Goal: Task Accomplishment & Management: Use online tool/utility

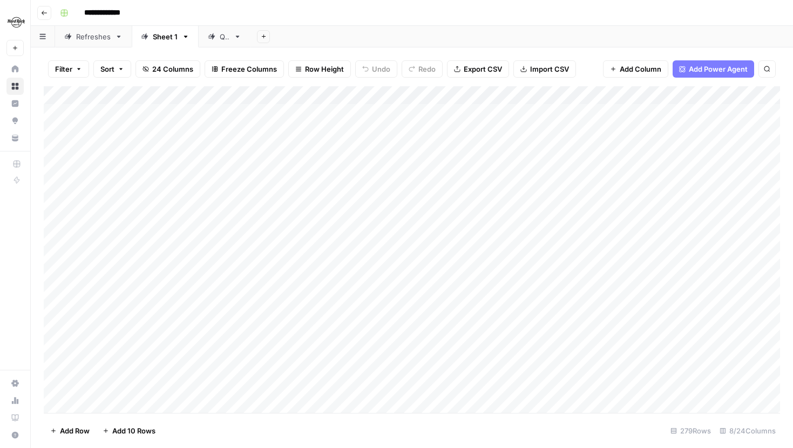
click at [60, 70] on span "Filter" at bounding box center [63, 69] width 17 height 11
click at [128, 126] on button "Add Filter" at bounding box center [263, 122] width 402 height 14
click at [351, 51] on div "Filter Sort 24 Columns Freeze Columns Row Height Undo Redo Export CSV Import CS…" at bounding box center [412, 247] width 762 height 401
click at [70, 74] on span "Filter" at bounding box center [63, 69] width 17 height 11
click at [153, 126] on input "text" at bounding box center [128, 125] width 118 height 11
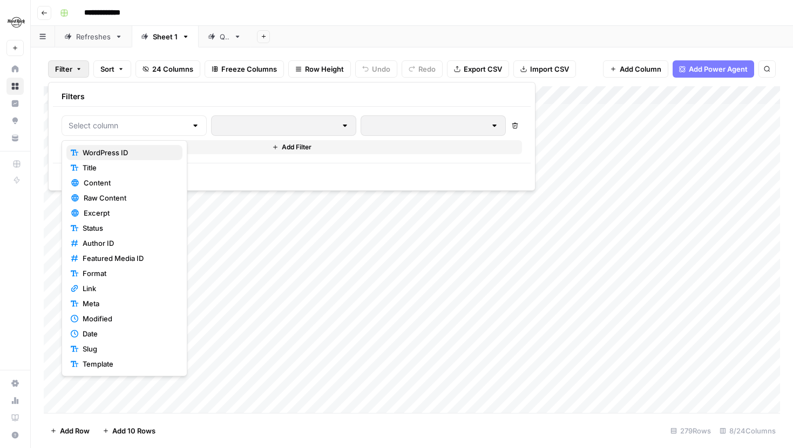
click at [138, 148] on span "WordPress ID" at bounding box center [128, 152] width 91 height 11
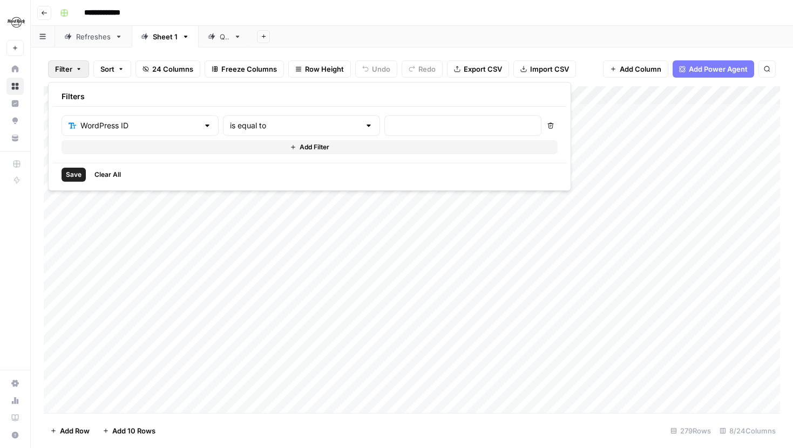
click at [145, 147] on button "Add Filter" at bounding box center [310, 147] width 496 height 14
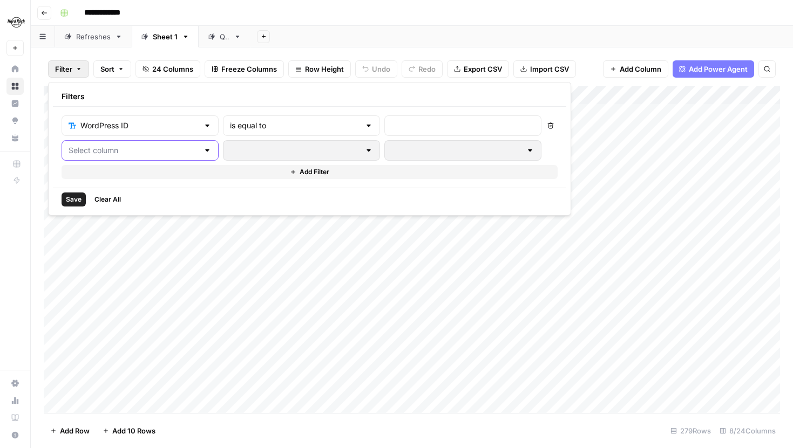
click at [135, 150] on input "text" at bounding box center [134, 150] width 130 height 11
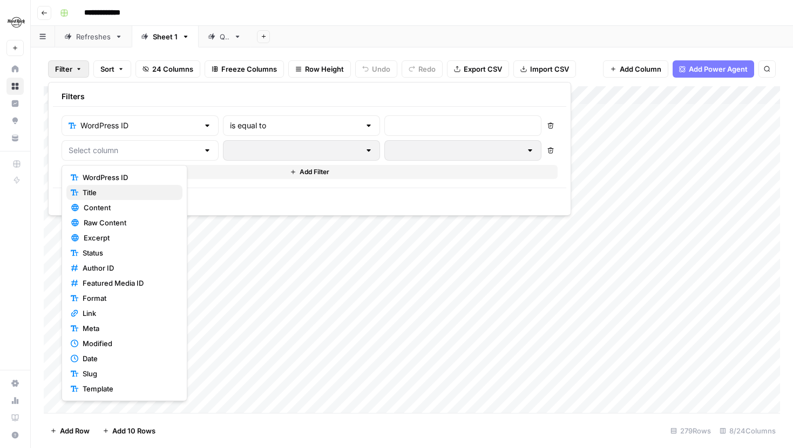
click at [118, 188] on span "Title" at bounding box center [128, 192] width 91 height 11
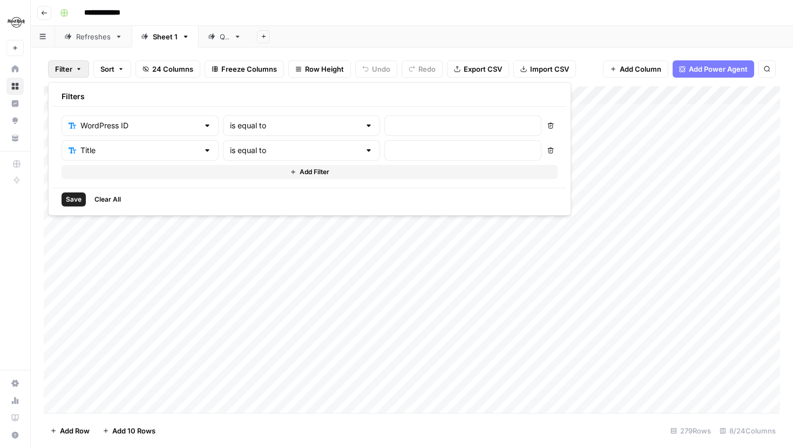
click at [364, 128] on div at bounding box center [368, 125] width 9 height 11
click at [253, 188] on span "contains" at bounding box center [252, 183] width 103 height 11
type input "contains"
click at [109, 194] on button "Clear All" at bounding box center [107, 200] width 35 height 14
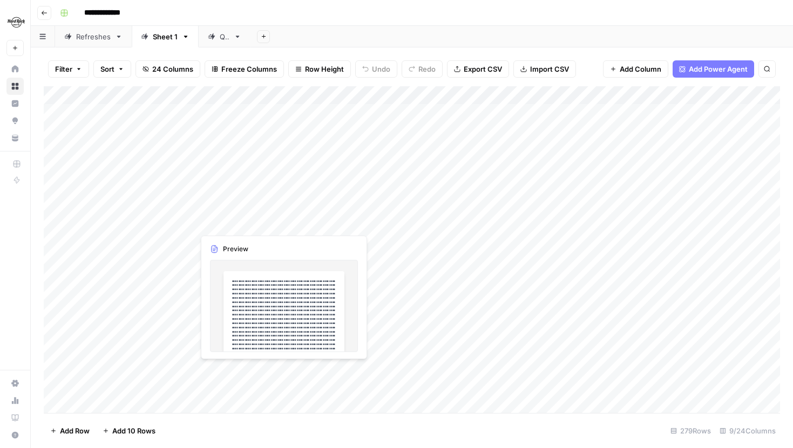
click at [247, 223] on div "Add Column" at bounding box center [412, 249] width 736 height 327
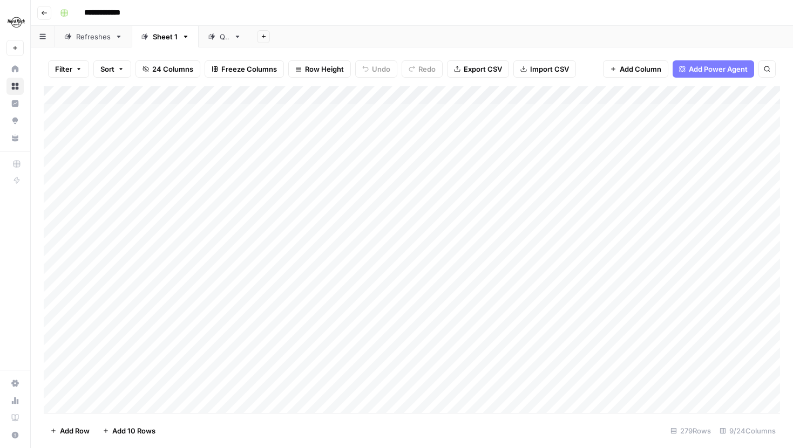
click at [147, 63] on button "24 Columns" at bounding box center [167, 68] width 65 height 17
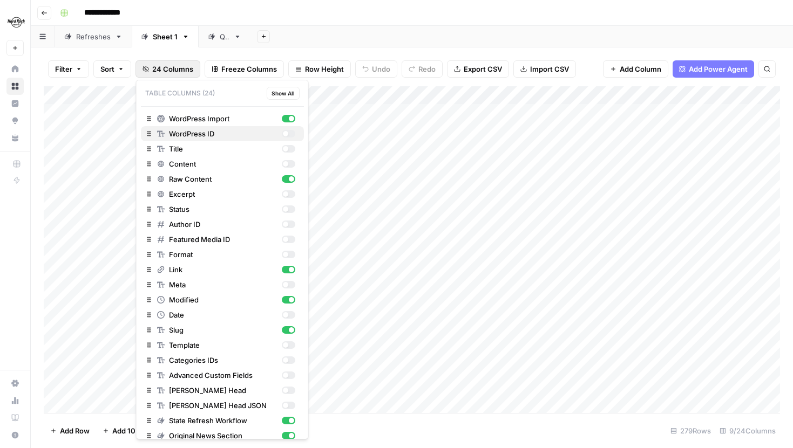
click at [289, 139] on button "WordPress ID" at bounding box center [222, 133] width 163 height 15
click at [175, 66] on span "24 Columns" at bounding box center [172, 69] width 41 height 11
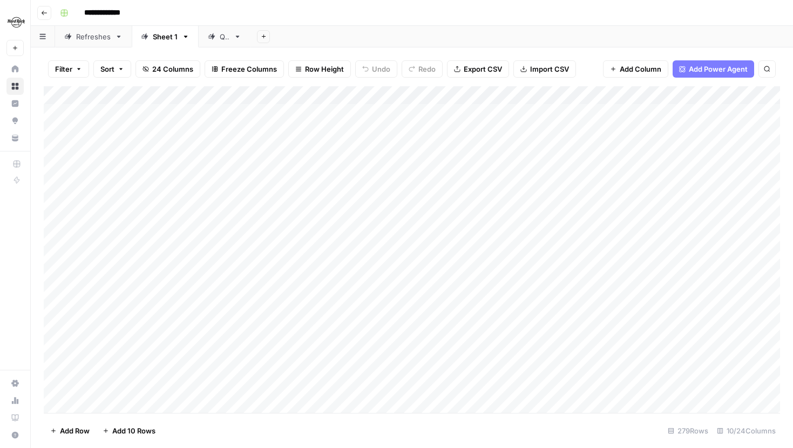
click at [241, 112] on div "Add Column" at bounding box center [412, 249] width 736 height 327
click at [78, 66] on icon "button" at bounding box center [79, 69] width 6 height 6
click at [164, 119] on div at bounding box center [134, 125] width 145 height 21
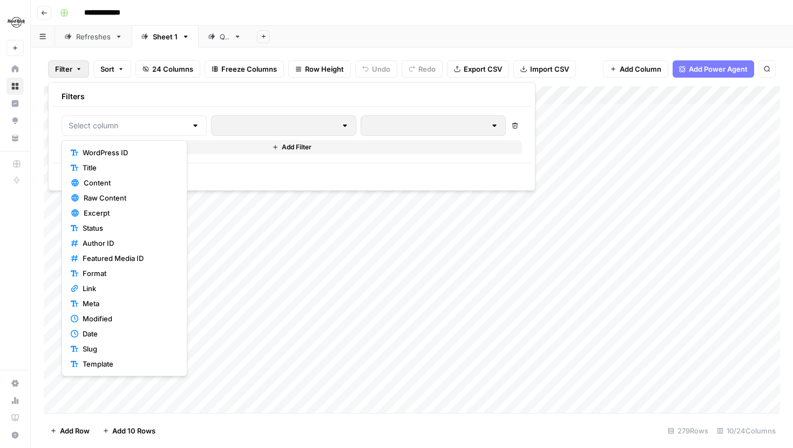
click at [121, 154] on span "WordPress ID" at bounding box center [128, 152] width 91 height 11
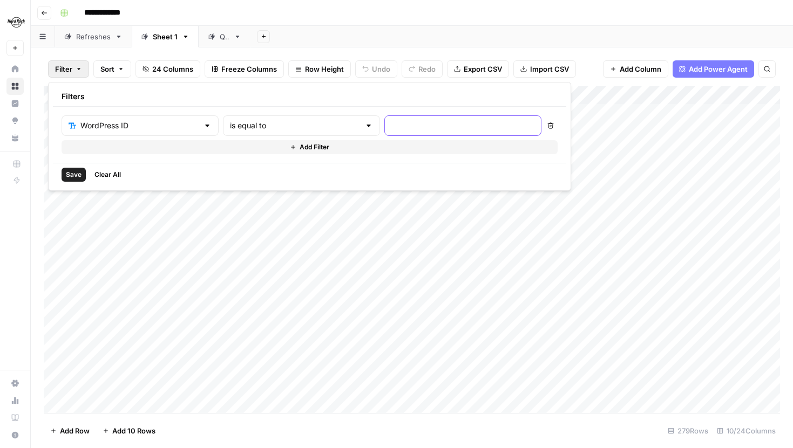
click at [391, 122] on input "text" at bounding box center [462, 125] width 143 height 11
click at [285, 124] on input "text" at bounding box center [295, 125] width 130 height 11
click at [244, 179] on span "contains" at bounding box center [252, 183] width 103 height 11
type input "contains"
click at [391, 130] on input "text" at bounding box center [462, 125] width 143 height 11
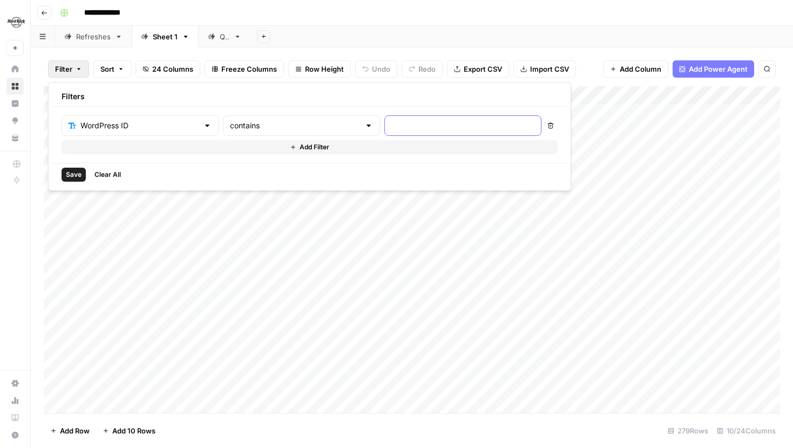
paste input "2375"
type input "2375"
click at [78, 168] on button "Save" at bounding box center [74, 175] width 24 height 14
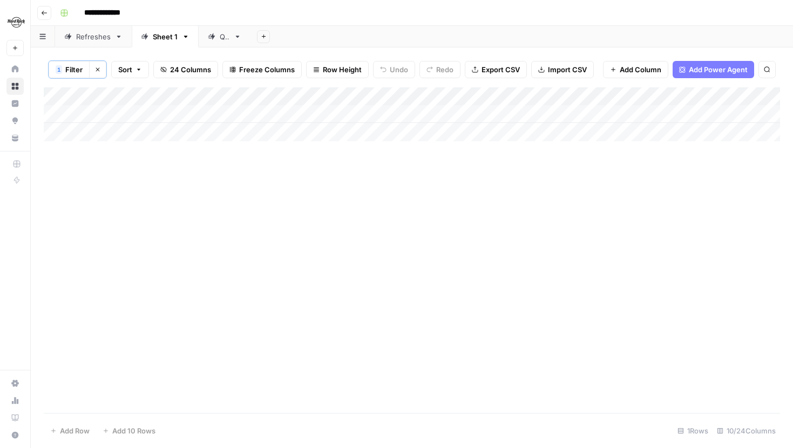
click at [74, 71] on span "Filter" at bounding box center [73, 69] width 17 height 11
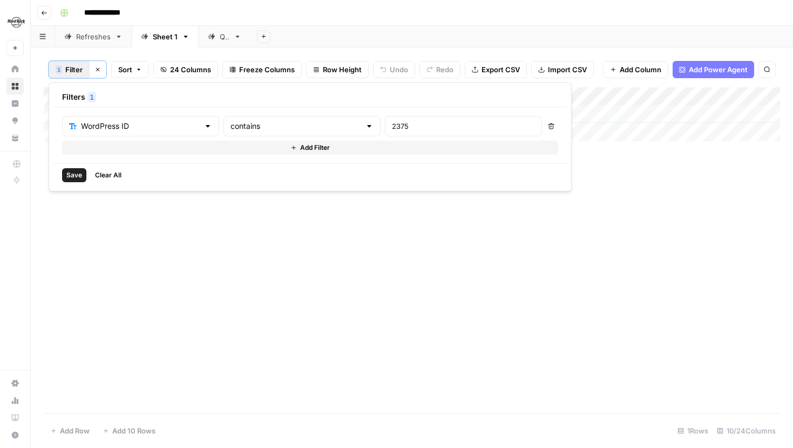
click at [155, 153] on button "Add Filter" at bounding box center [310, 148] width 496 height 14
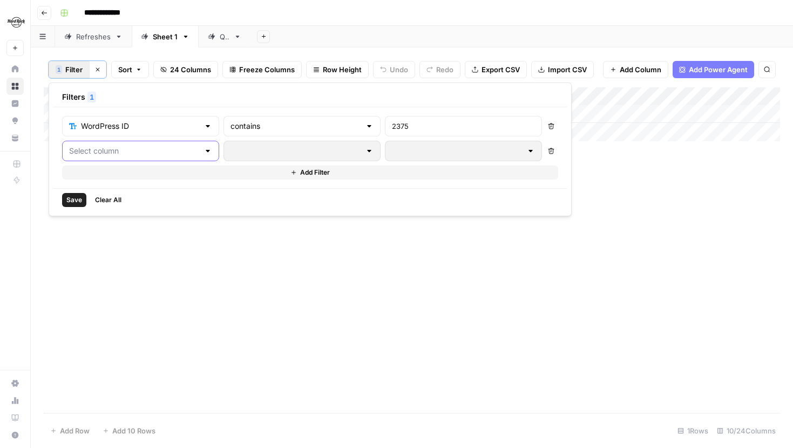
click at [159, 153] on input "text" at bounding box center [134, 151] width 130 height 11
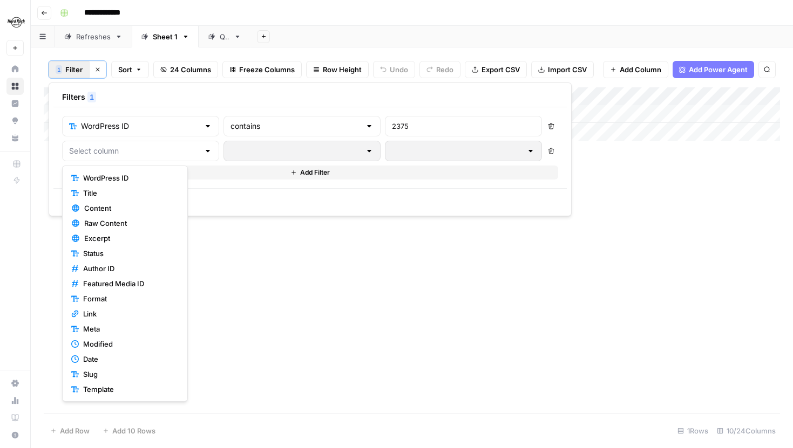
click at [128, 182] on span "WordPress ID" at bounding box center [128, 178] width 91 height 11
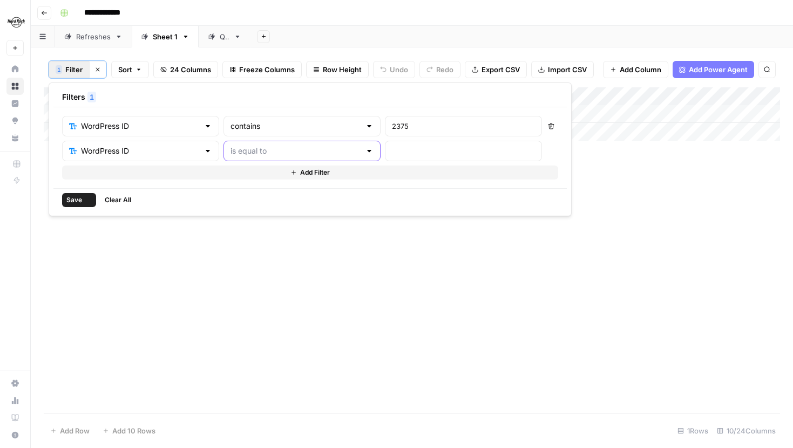
click at [234, 154] on input "text" at bounding box center [295, 151] width 130 height 11
click at [239, 210] on span "contains" at bounding box center [252, 208] width 103 height 11
type input "contains"
click at [392, 153] on input "text" at bounding box center [463, 151] width 143 height 11
type input "9014"
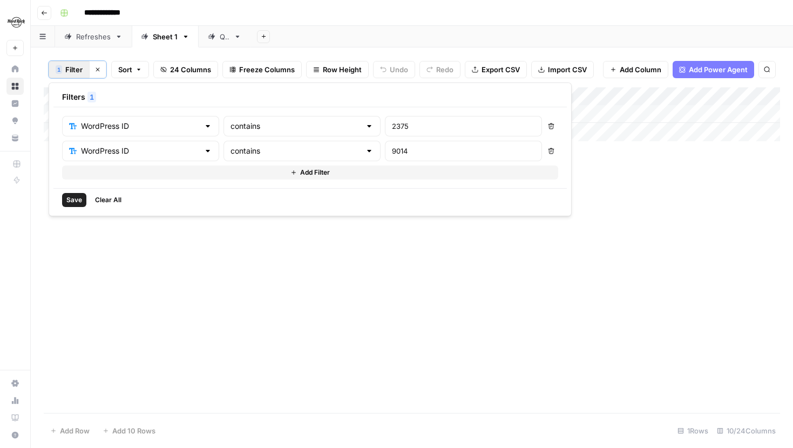
click at [69, 196] on span "Save" at bounding box center [74, 200] width 16 height 10
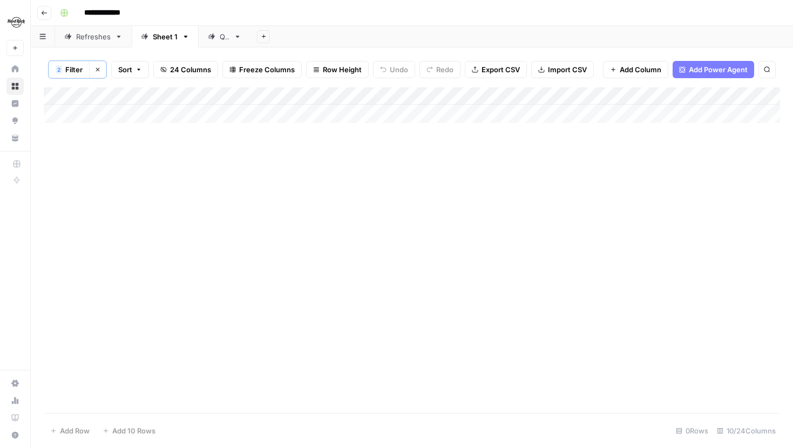
click at [83, 70] on button "2 Filter" at bounding box center [69, 69] width 41 height 17
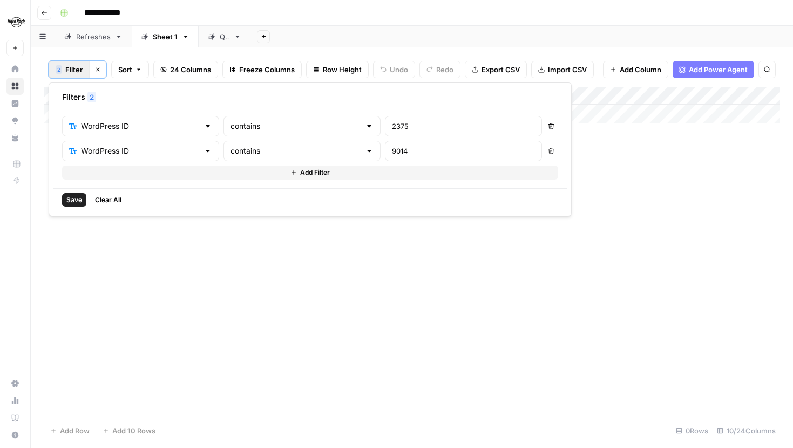
click at [94, 70] on icon "button" at bounding box center [97, 69] width 6 height 6
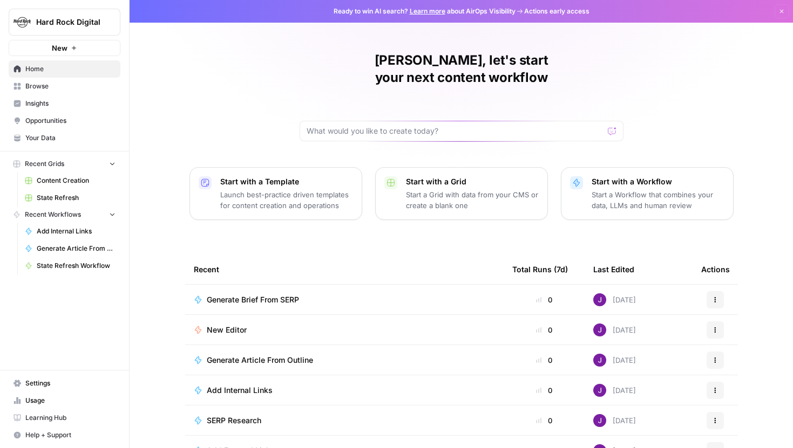
click at [74, 13] on button "Hard Rock Digital" at bounding box center [65, 22] width 112 height 27
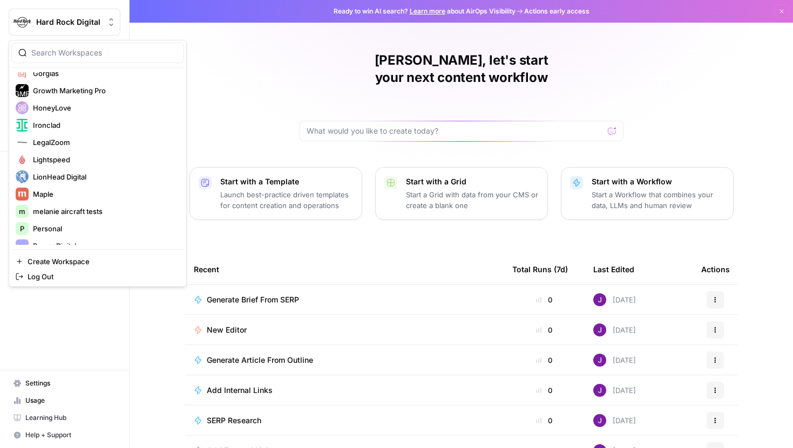
scroll to position [236, 0]
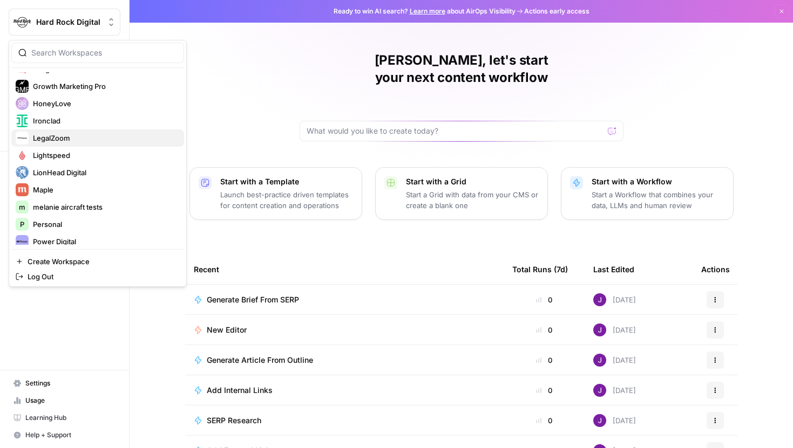
click at [67, 145] on button "LegalZoom" at bounding box center [97, 138] width 173 height 17
